Goal: Information Seeking & Learning: Learn about a topic

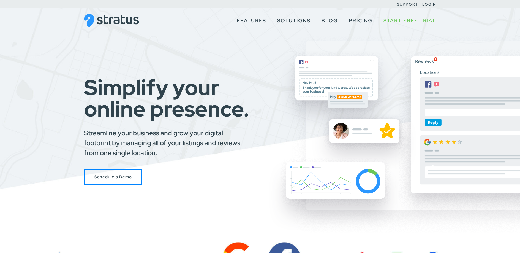
click at [350, 21] on link "Pricing" at bounding box center [361, 20] width 24 height 10
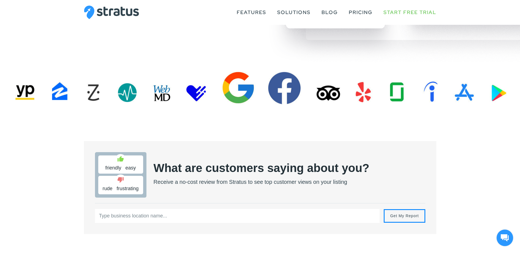
scroll to position [169, 0]
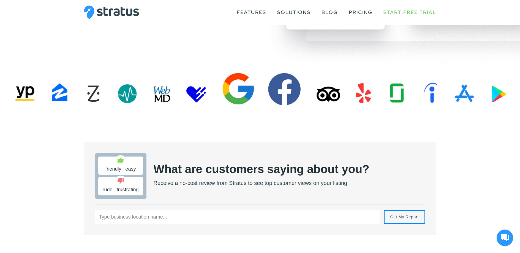
drag, startPoint x: 188, startPoint y: 92, endPoint x: 133, endPoint y: 94, distance: 54.5
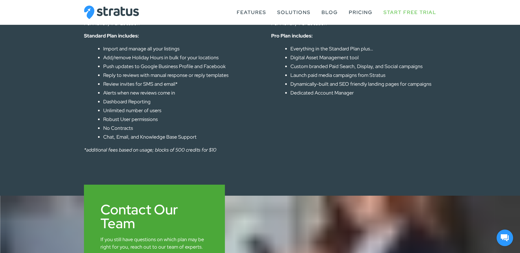
scroll to position [315, 0]
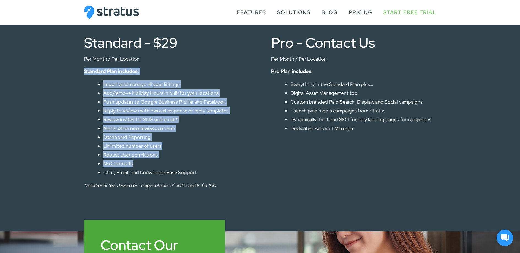
drag, startPoint x: 199, startPoint y: 163, endPoint x: 96, endPoint y: 66, distance: 141.7
click at [96, 66] on div "Standard - $29 Per Month / Per Location Standard Plan includes: Import and mana…" at bounding box center [166, 112] width 165 height 153
click at [200, 149] on ul "Import and manage all your listings Add/remove Holiday Hours in bulk for your l…" at bounding box center [176, 127] width 146 height 95
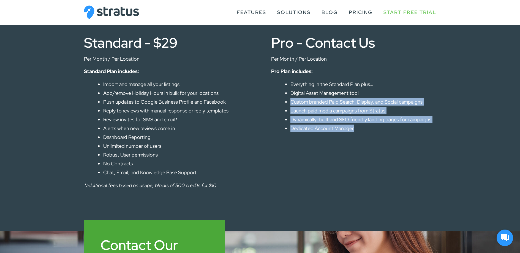
drag, startPoint x: 280, startPoint y: 102, endPoint x: 349, endPoint y: 139, distance: 78.3
click at [347, 137] on div "Pro - Contact Us Per Month / Per Location Pro Plan includes: Everything in the …" at bounding box center [353, 90] width 165 height 109
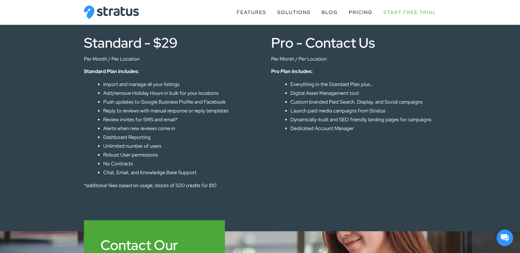
click at [362, 145] on div "Pro - Contact Us Per Month / Per Location Pro Plan includes: Everything in the …" at bounding box center [353, 115] width 165 height 158
drag, startPoint x: 290, startPoint y: 93, endPoint x: 363, endPoint y: 96, distance: 73.8
click at [363, 96] on li "Digital Asset Management tool" at bounding box center [363, 92] width 146 height 7
drag, startPoint x: 291, startPoint y: 102, endPoint x: 414, endPoint y: 105, distance: 123.3
click at [412, 105] on li "Custom branded Paid Search, Display, and Social campaigns" at bounding box center [363, 101] width 146 height 7
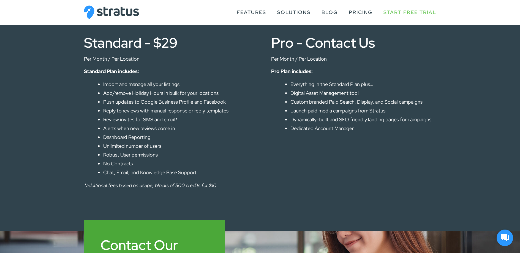
click at [415, 104] on li "Custom branded Paid Search, Display, and Social campaigns" at bounding box center [363, 101] width 146 height 7
drag, startPoint x: 279, startPoint y: 109, endPoint x: 392, endPoint y: 114, distance: 113.2
click at [392, 114] on div "Pro - Contact Us Per Month / Per Location Pro Plan includes: Everything in the …" at bounding box center [353, 90] width 165 height 109
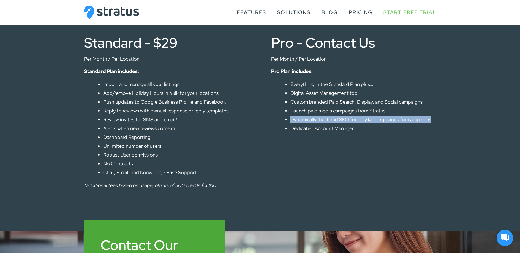
drag, startPoint x: 274, startPoint y: 119, endPoint x: 433, endPoint y: 120, distance: 159.0
click at [433, 120] on div "Pro - Contact Us Per Month / Per Location Pro Plan includes: Everything in the …" at bounding box center [353, 90] width 165 height 109
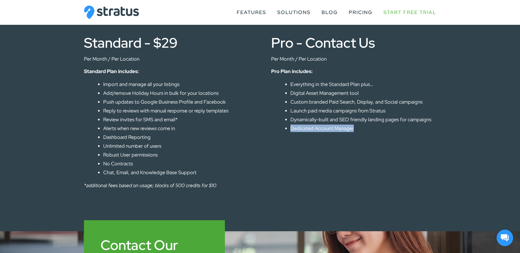
drag, startPoint x: 280, startPoint y: 127, endPoint x: 433, endPoint y: 130, distance: 152.7
click at [428, 130] on div "Pro - Contact Us Per Month / Per Location Pro Plan includes: Everything in the …" at bounding box center [353, 90] width 165 height 109
click at [253, 146] on div "Standard - $29 Per Month / Per Location Standard Plan includes: Import and mana…" at bounding box center [260, 115] width 352 height 158
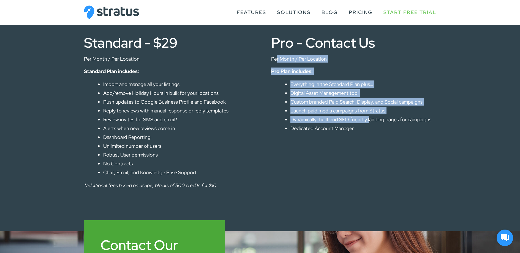
drag, startPoint x: 292, startPoint y: 65, endPoint x: 370, endPoint y: 126, distance: 98.5
click at [370, 126] on div "Pro - Contact Us Per Month / Per Location Pro Plan includes: Everything in the …" at bounding box center [353, 90] width 165 height 109
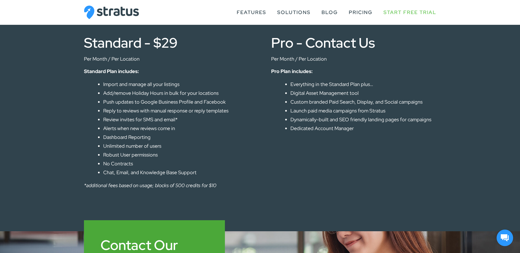
click at [271, 142] on p "Pro - Contact Us" at bounding box center [353, 140] width 165 height 7
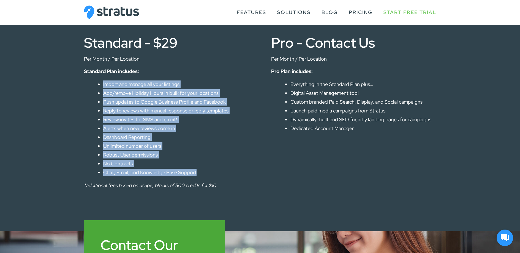
drag, startPoint x: 217, startPoint y: 170, endPoint x: 91, endPoint y: 75, distance: 157.7
click at [94, 80] on div "Standard - $29 Per Month / Per Location Standard Plan includes: Import and mana…" at bounding box center [166, 112] width 165 height 153
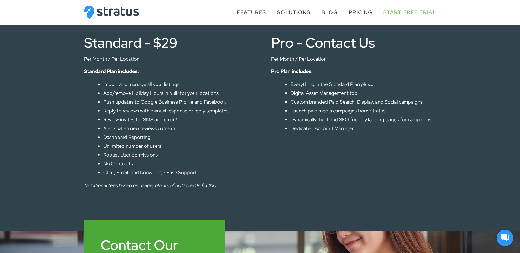
click at [253, 199] on div "Standard - $29 Per Month / Per Location Standard Plan includes: Import and mana…" at bounding box center [260, 115] width 520 height 232
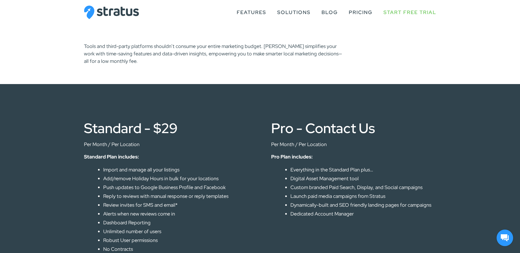
scroll to position [230, 0]
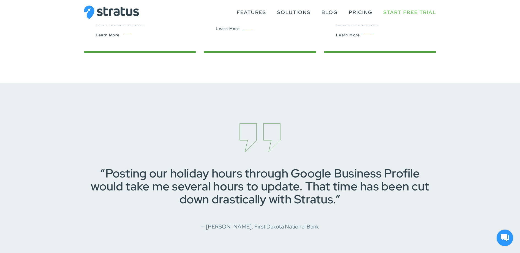
scroll to position [871, 0]
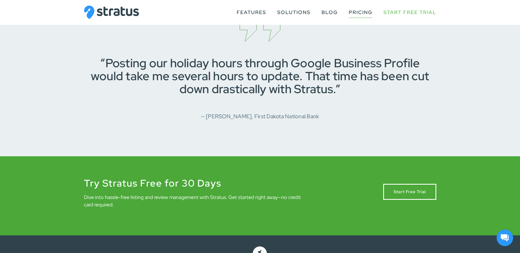
click at [363, 11] on link "Pricing" at bounding box center [361, 12] width 24 height 10
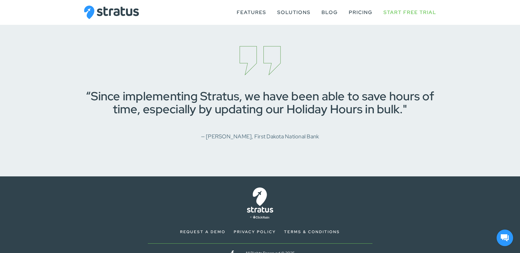
scroll to position [794, 0]
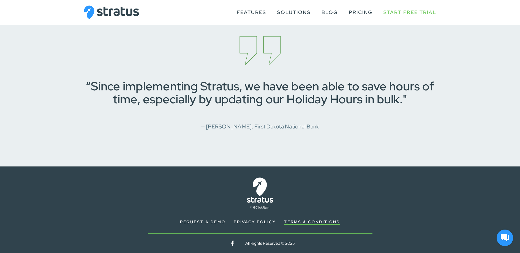
click at [316, 222] on link "Terms & Conditions" at bounding box center [312, 221] width 56 height 5
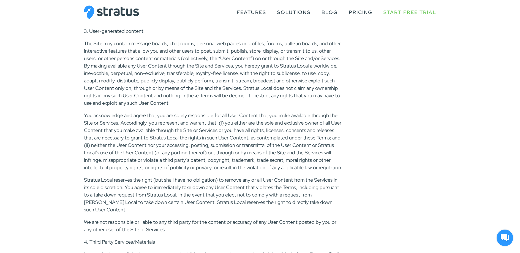
scroll to position [392, 0]
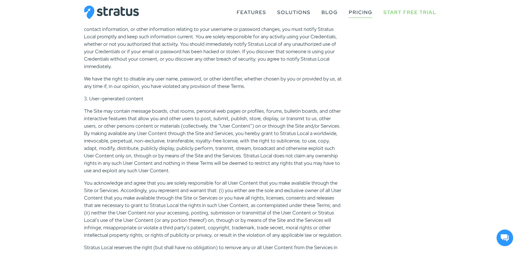
click at [364, 16] on link "Pricing" at bounding box center [361, 12] width 24 height 10
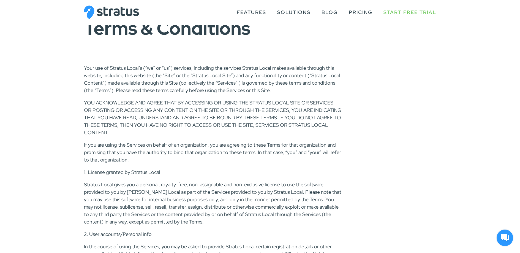
scroll to position [38, 0]
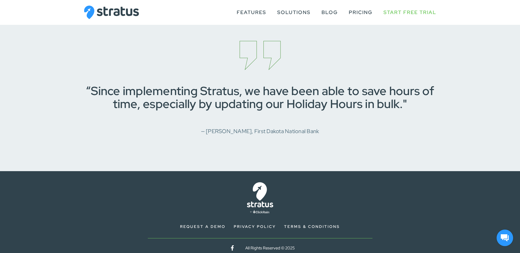
scroll to position [794, 0]
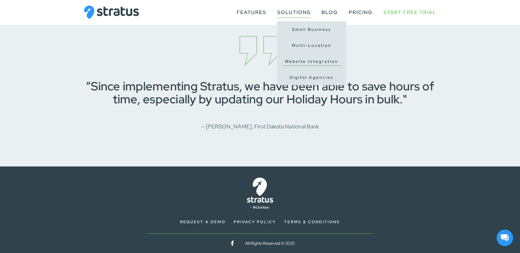
click at [309, 60] on link "Website Integration" at bounding box center [311, 61] width 59 height 9
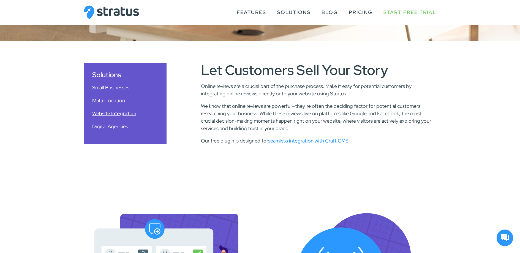
scroll to position [218, 0]
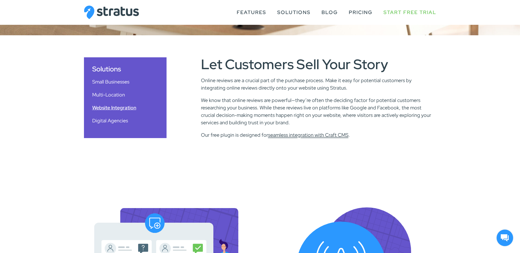
click at [319, 133] on link "seamless integration with Craft CMS" at bounding box center [308, 135] width 80 height 6
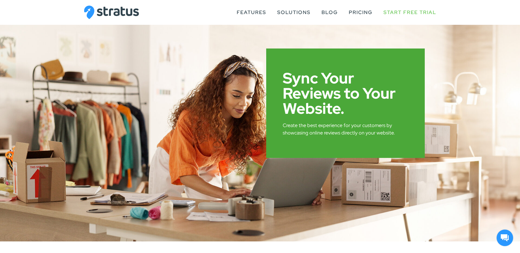
scroll to position [0, 0]
